Goal: Task Accomplishment & Management: Manage account settings

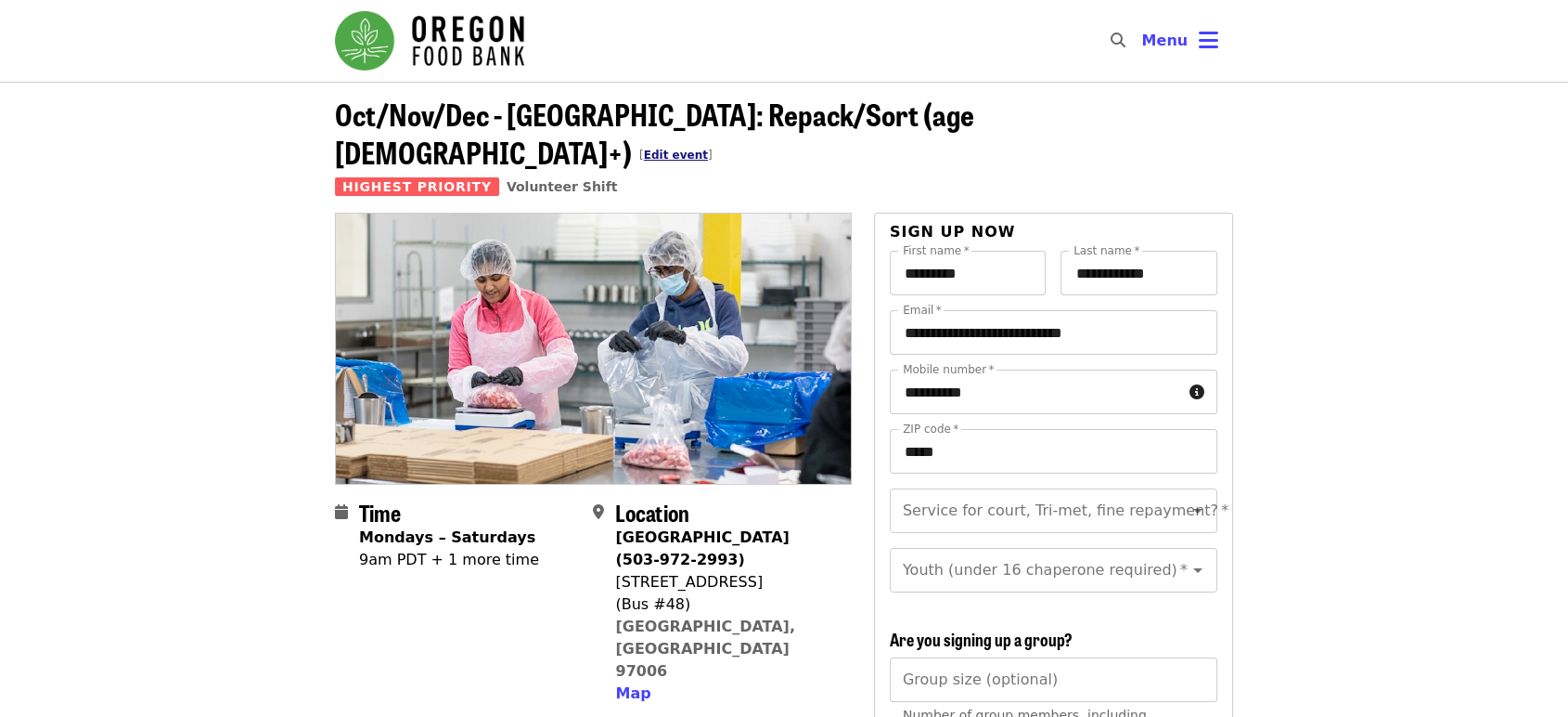
click at [708, 149] on link "Edit event" at bounding box center [676, 155] width 64 height 13
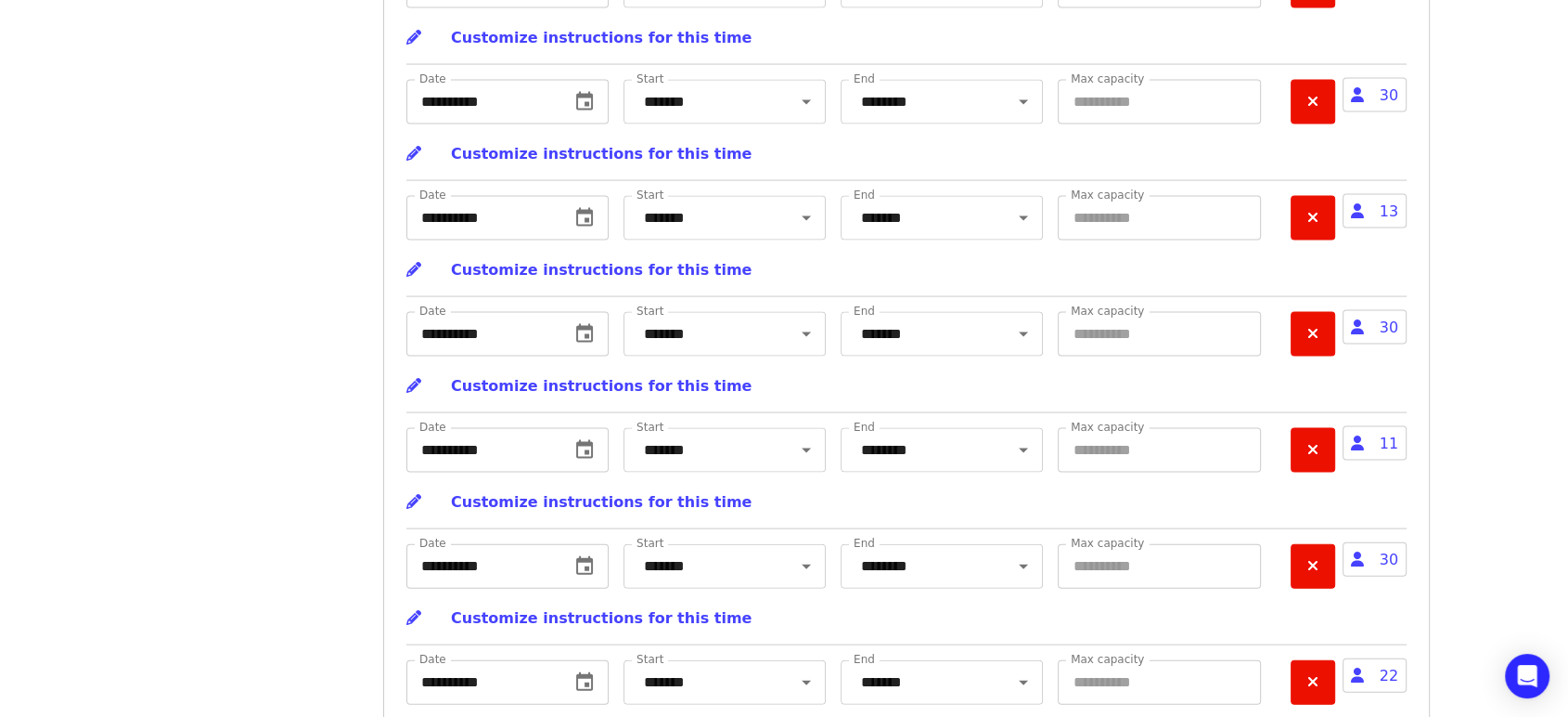
scroll to position [17993, 0]
drag, startPoint x: 1108, startPoint y: 102, endPoint x: 929, endPoint y: 132, distance: 181.5
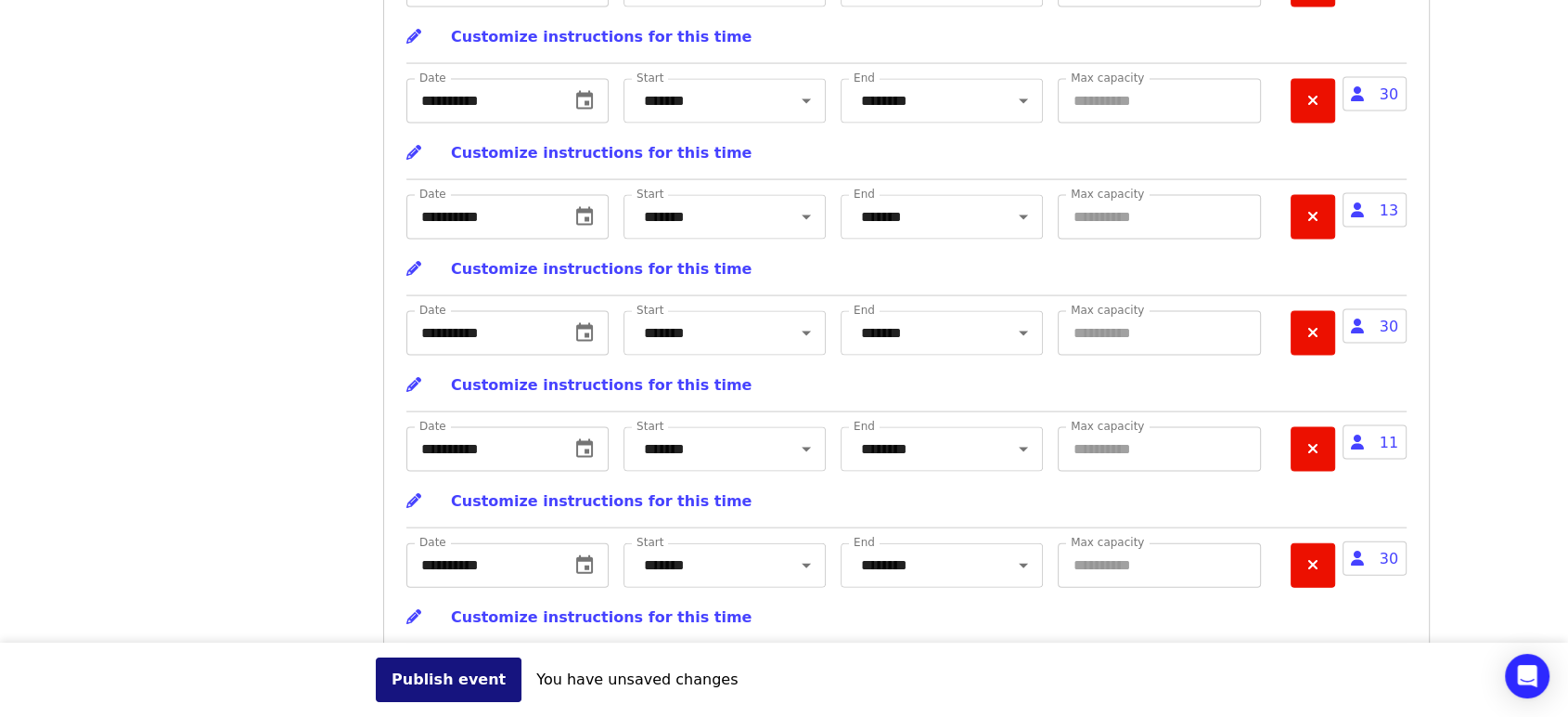
type input "**"
click at [445, 684] on button "Publish event" at bounding box center [448, 680] width 146 height 45
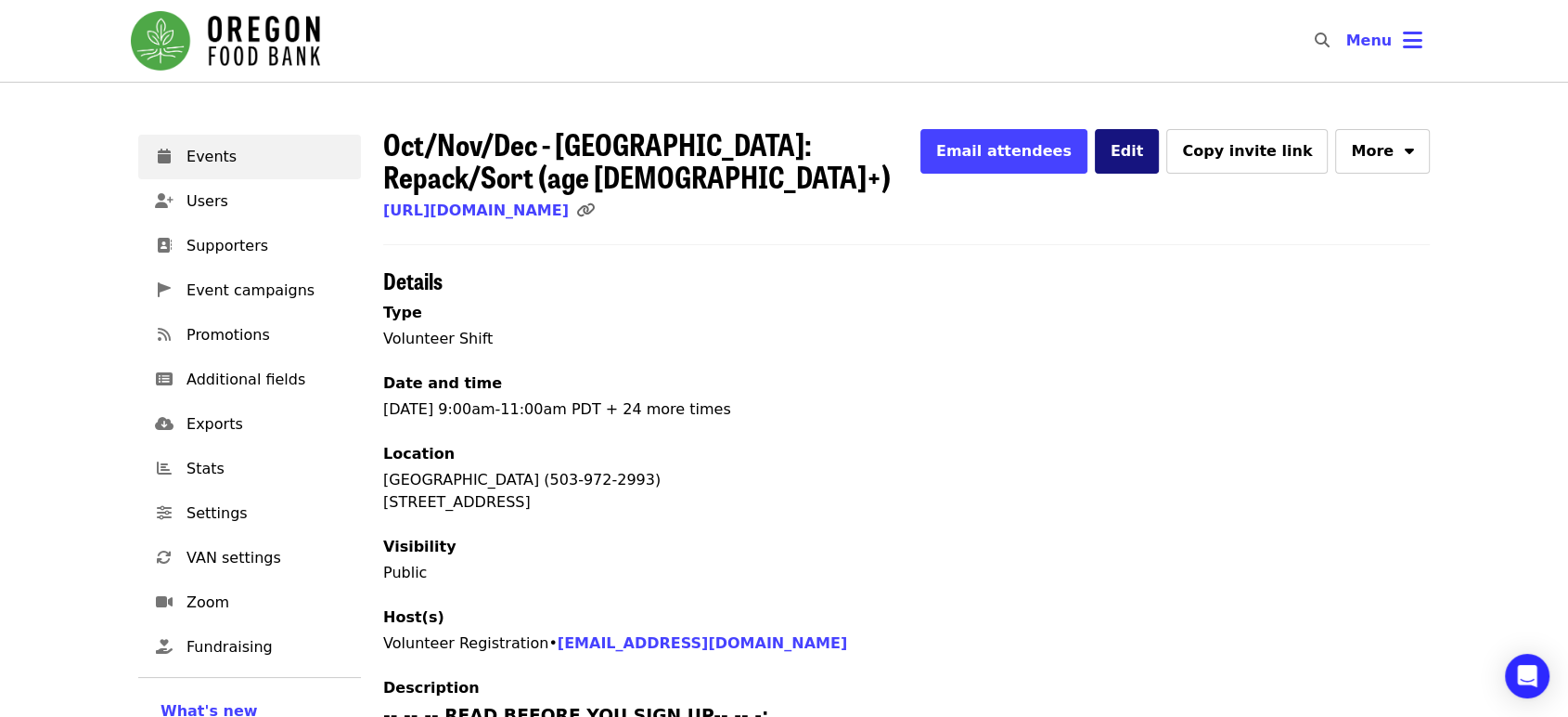
click at [1160, 152] on button "Edit" at bounding box center [1127, 151] width 65 height 45
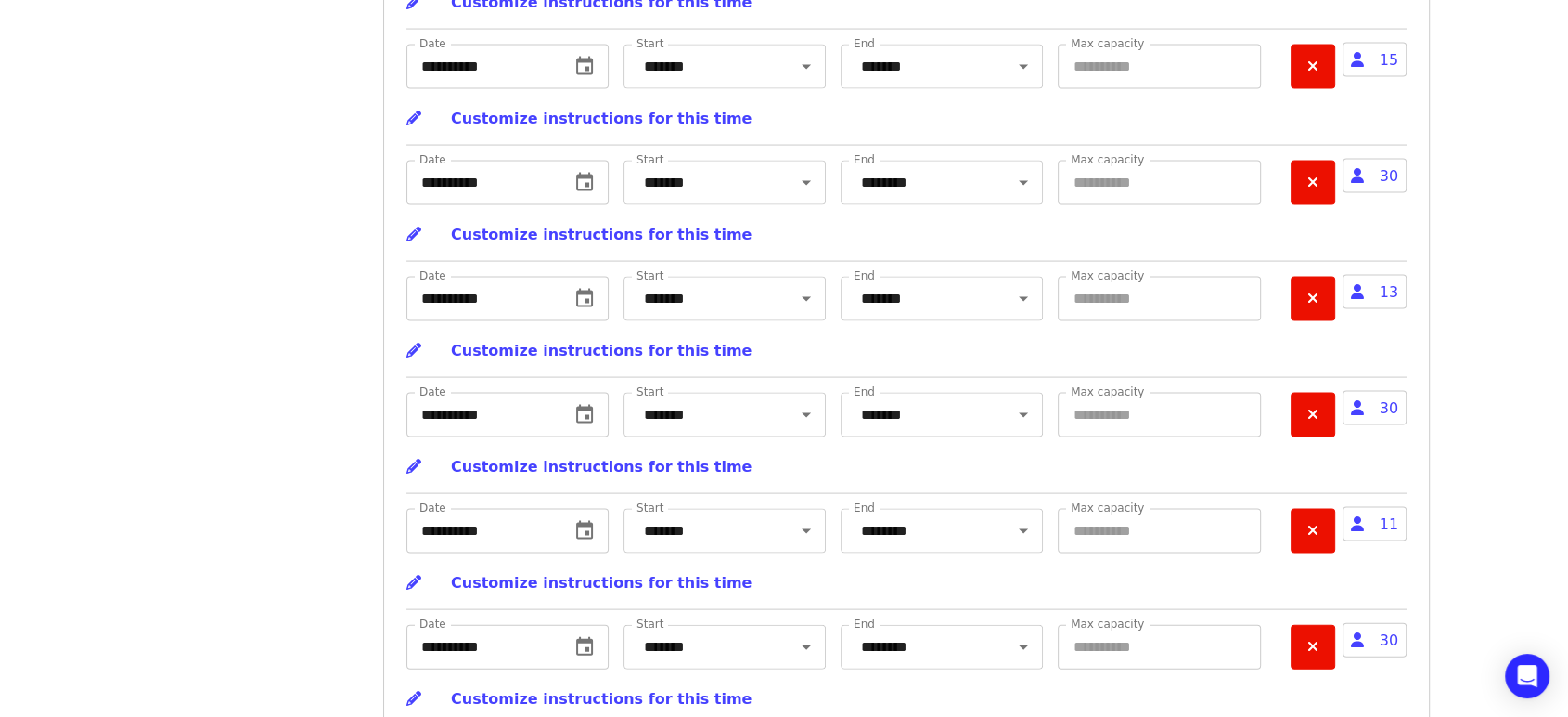
scroll to position [17910, 0]
drag, startPoint x: 1117, startPoint y: 72, endPoint x: 975, endPoint y: 56, distance: 142.9
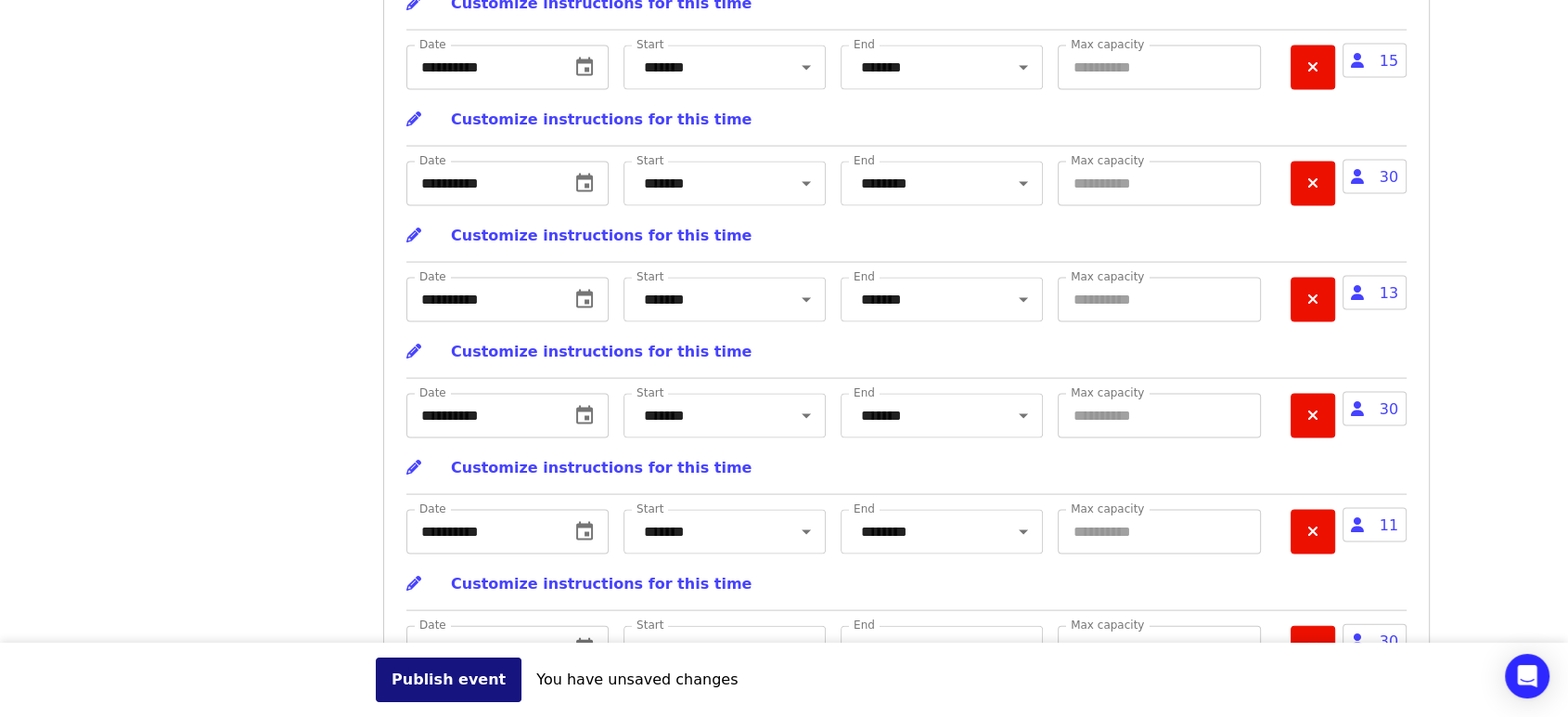
type input "**"
click at [464, 688] on button "Publish event" at bounding box center [448, 680] width 146 height 45
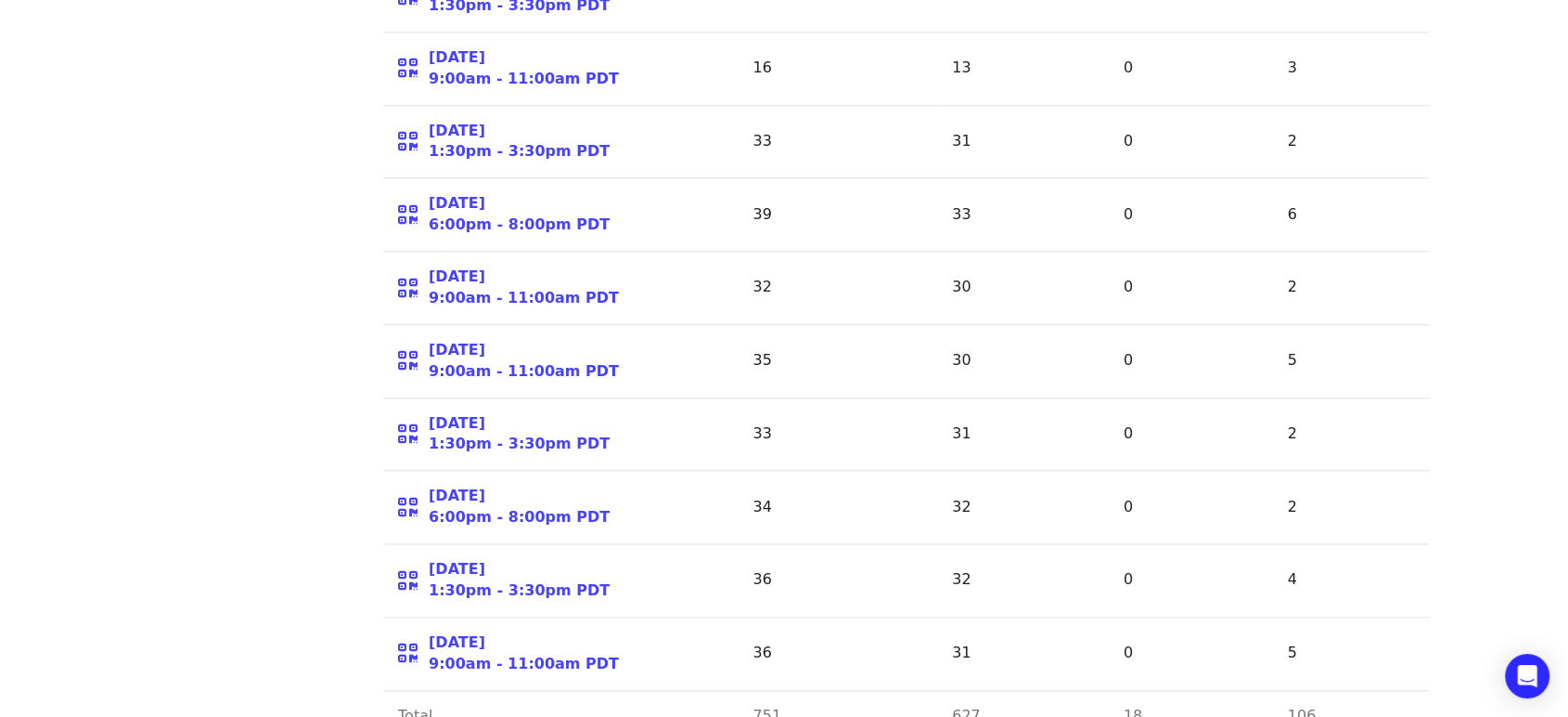
scroll to position [2214, 0]
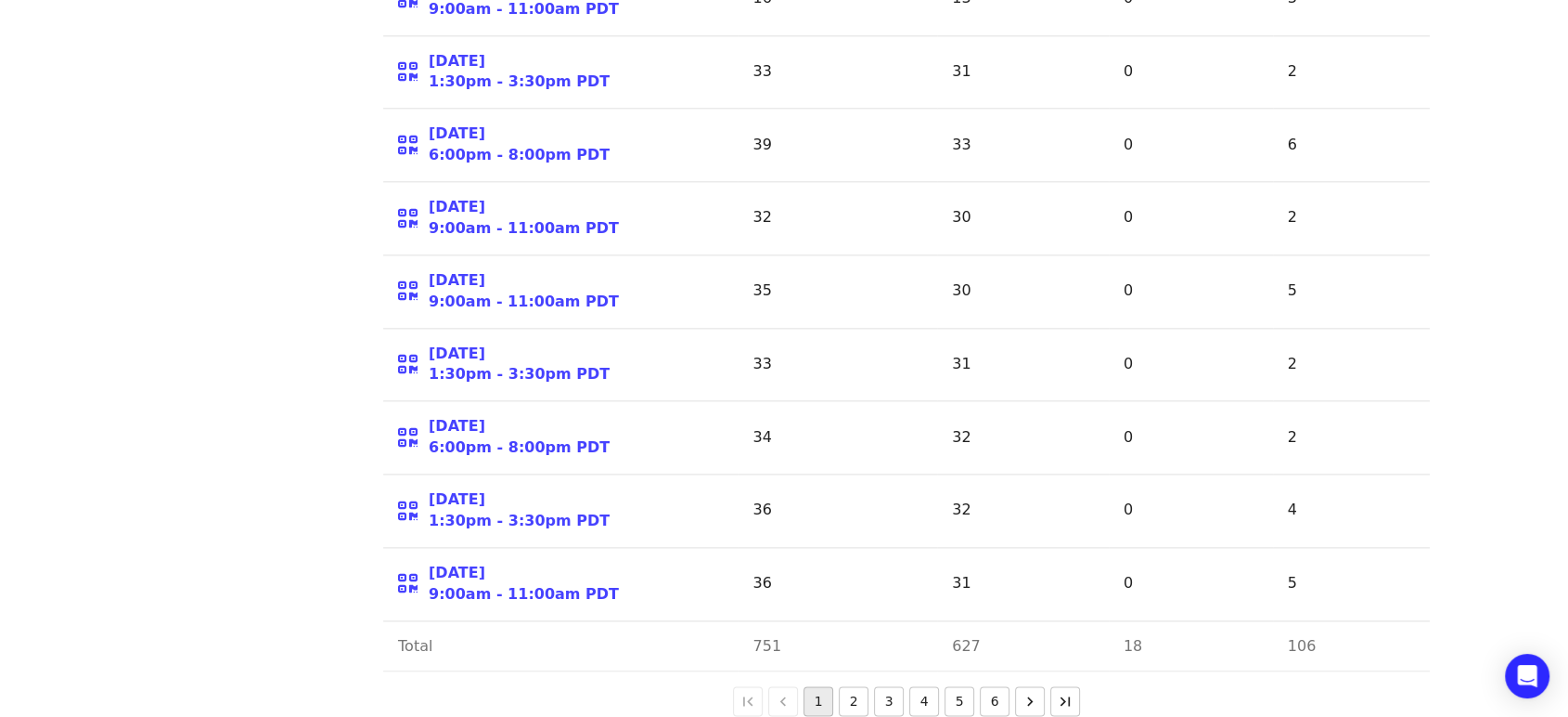
click at [968, 686] on button "5" at bounding box center [960, 701] width 30 height 30
